Goal: Transaction & Acquisition: Purchase product/service

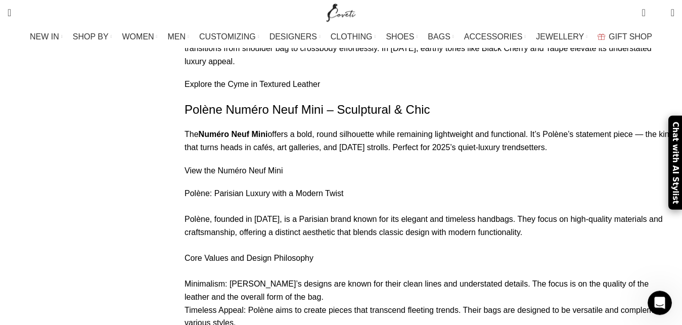
scroll to position [5891, 0]
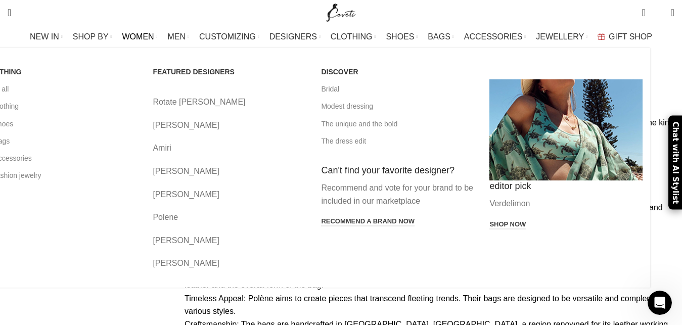
click at [222, 103] on link "Rotate [PERSON_NAME]" at bounding box center [229, 102] width 153 height 13
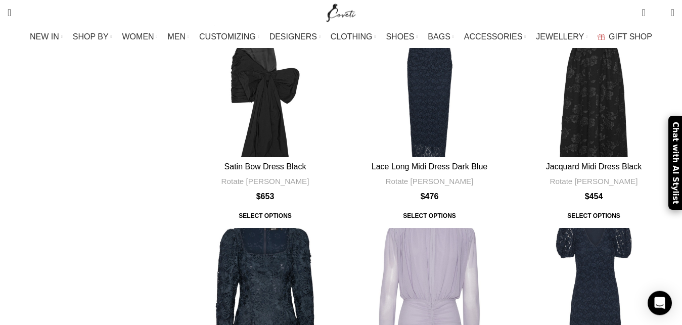
scroll to position [2849, 0]
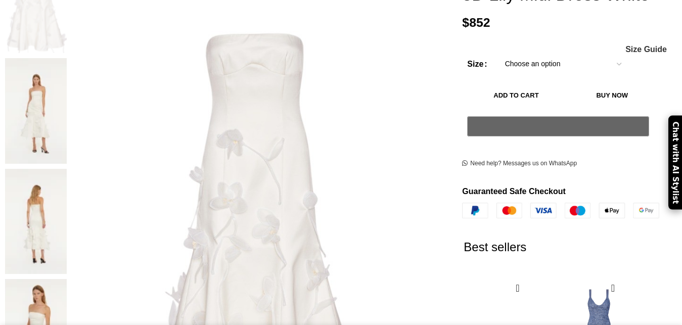
scroll to position [361, 0]
